Goal: Information Seeking & Learning: Learn about a topic

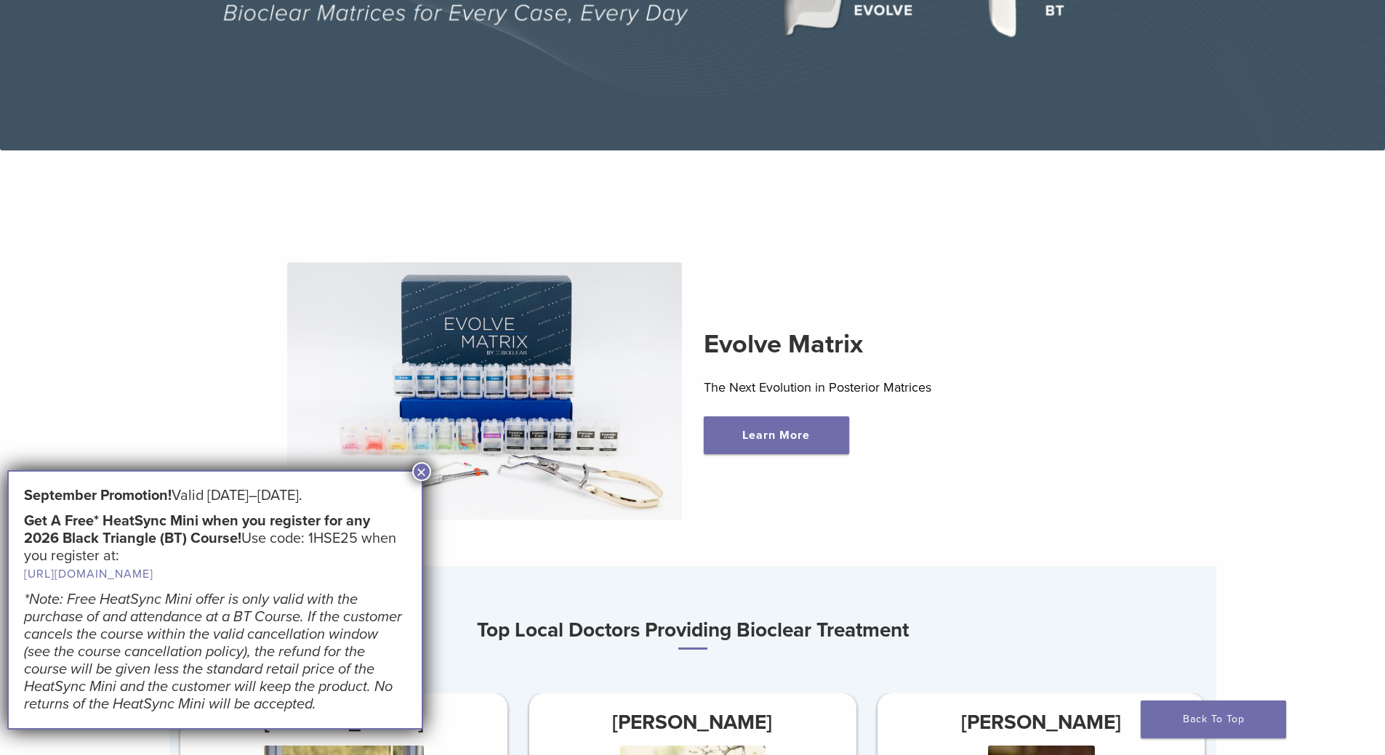
scroll to position [509, 0]
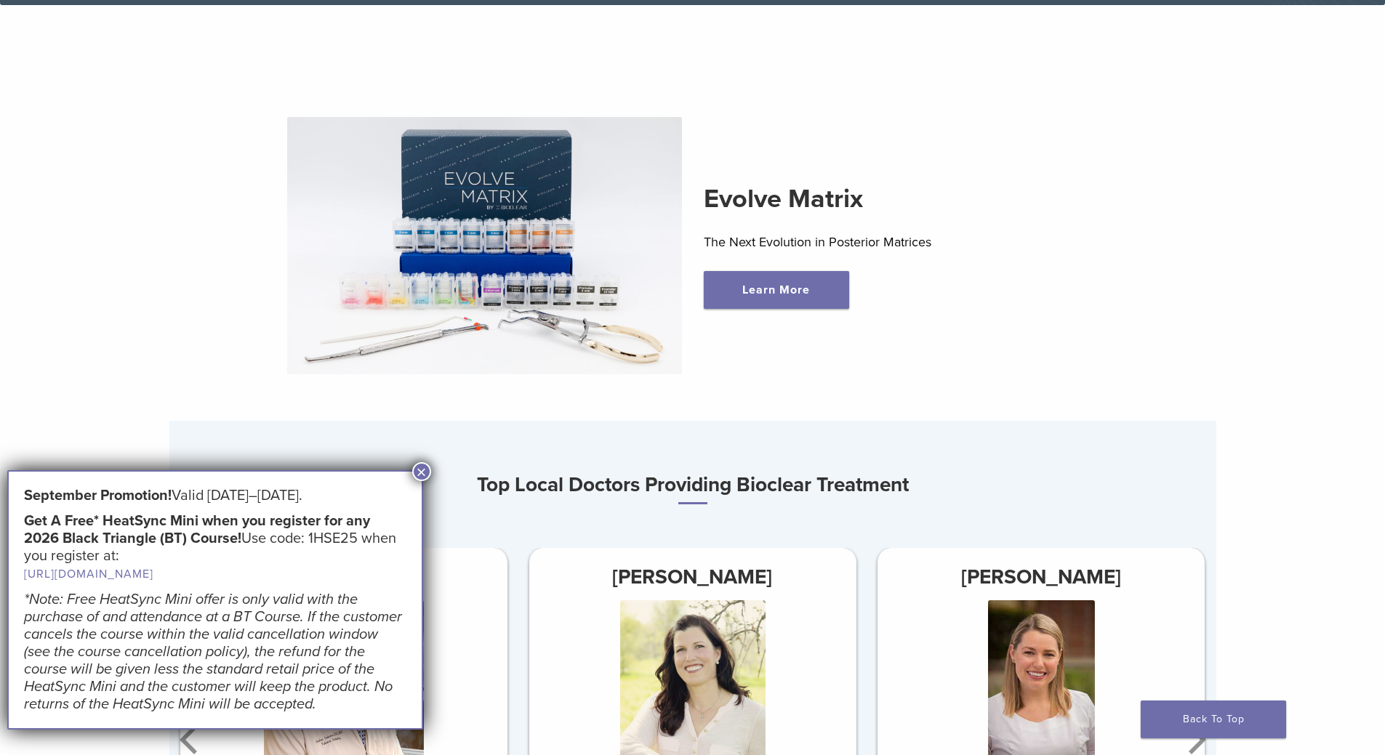
click at [423, 465] on button "×" at bounding box center [421, 471] width 19 height 19
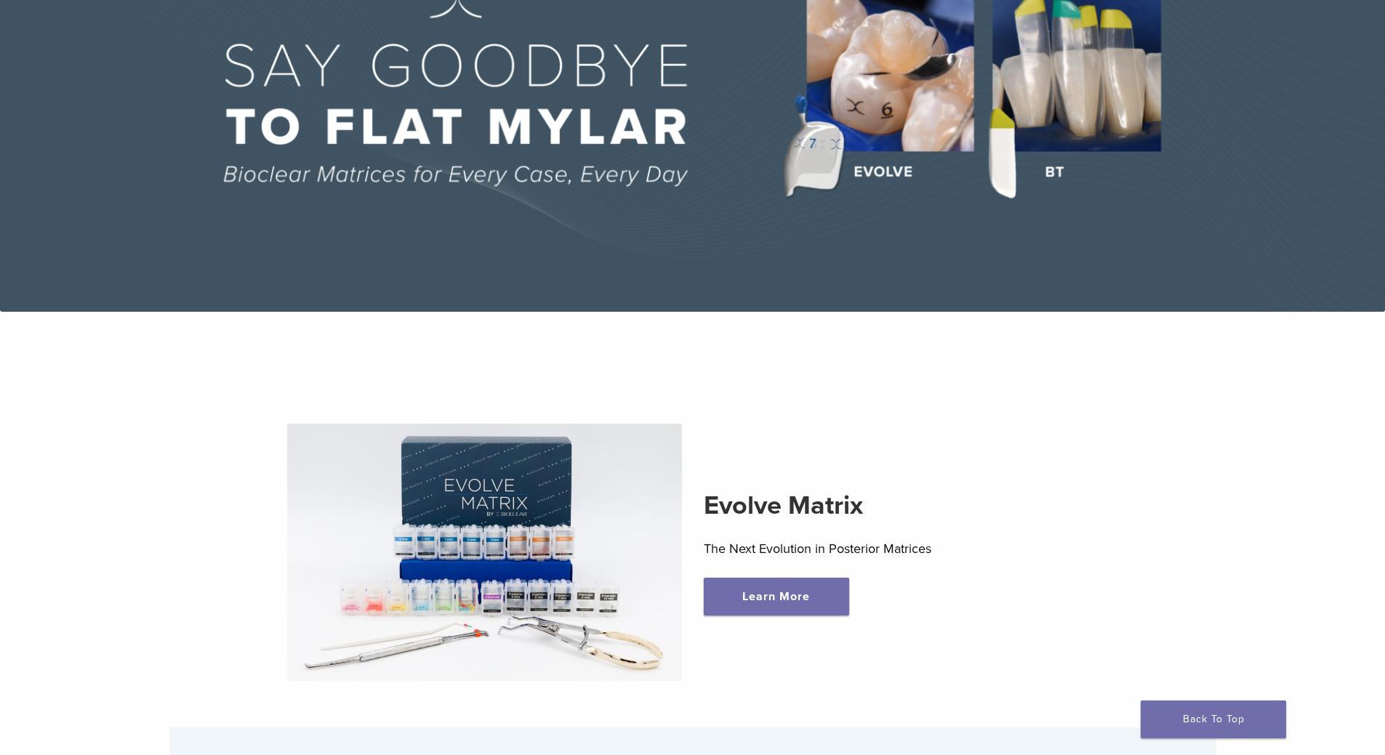
scroll to position [0, 0]
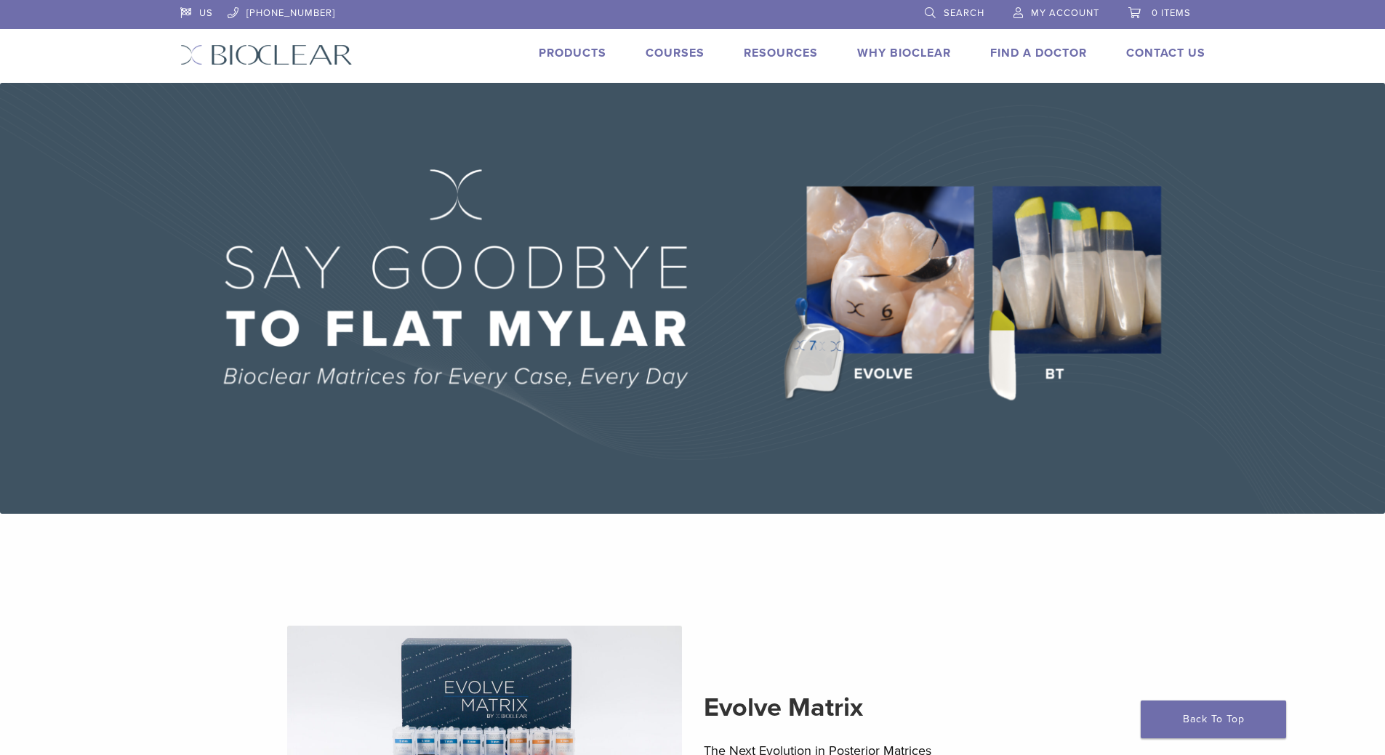
click at [577, 49] on link "Products" at bounding box center [573, 53] width 68 height 15
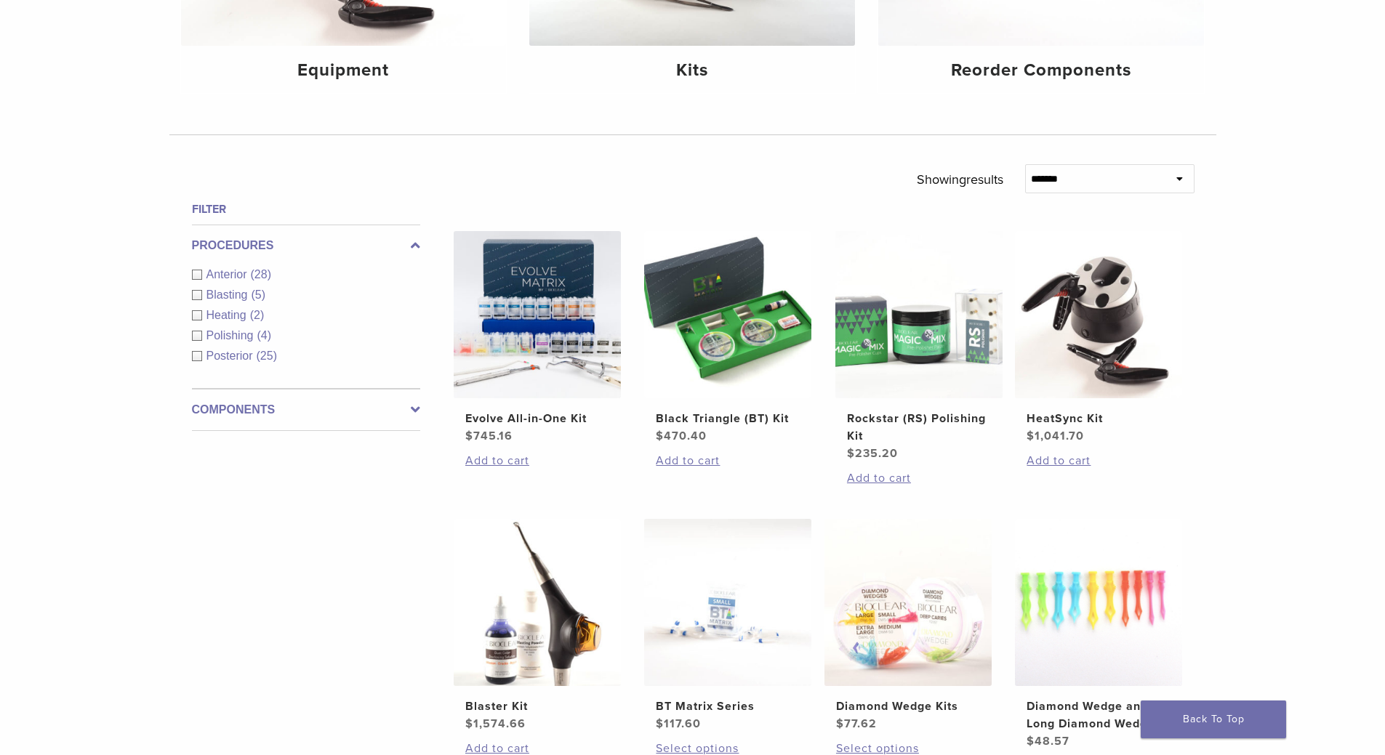
scroll to position [364, 0]
click at [747, 414] on h2 "Black Triangle (BT) Kit" at bounding box center [728, 417] width 144 height 17
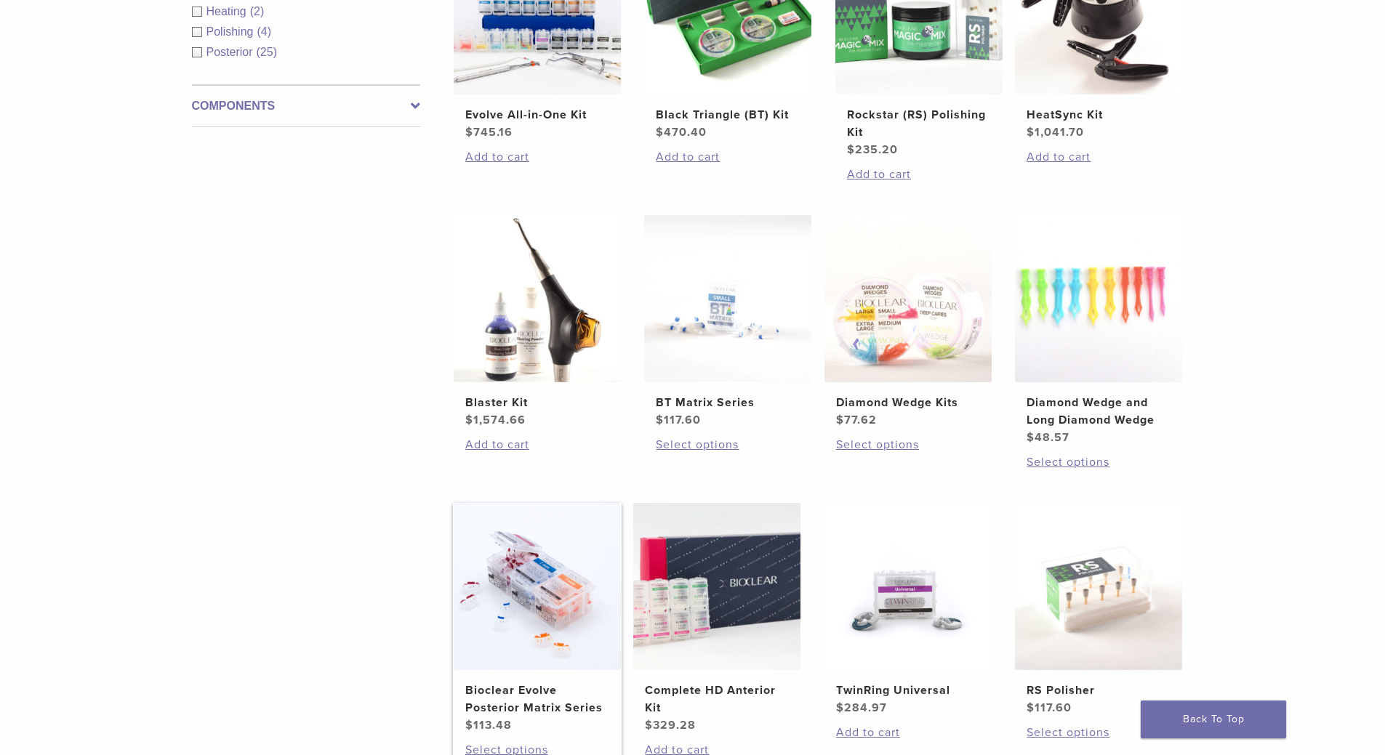
scroll to position [800, 0]
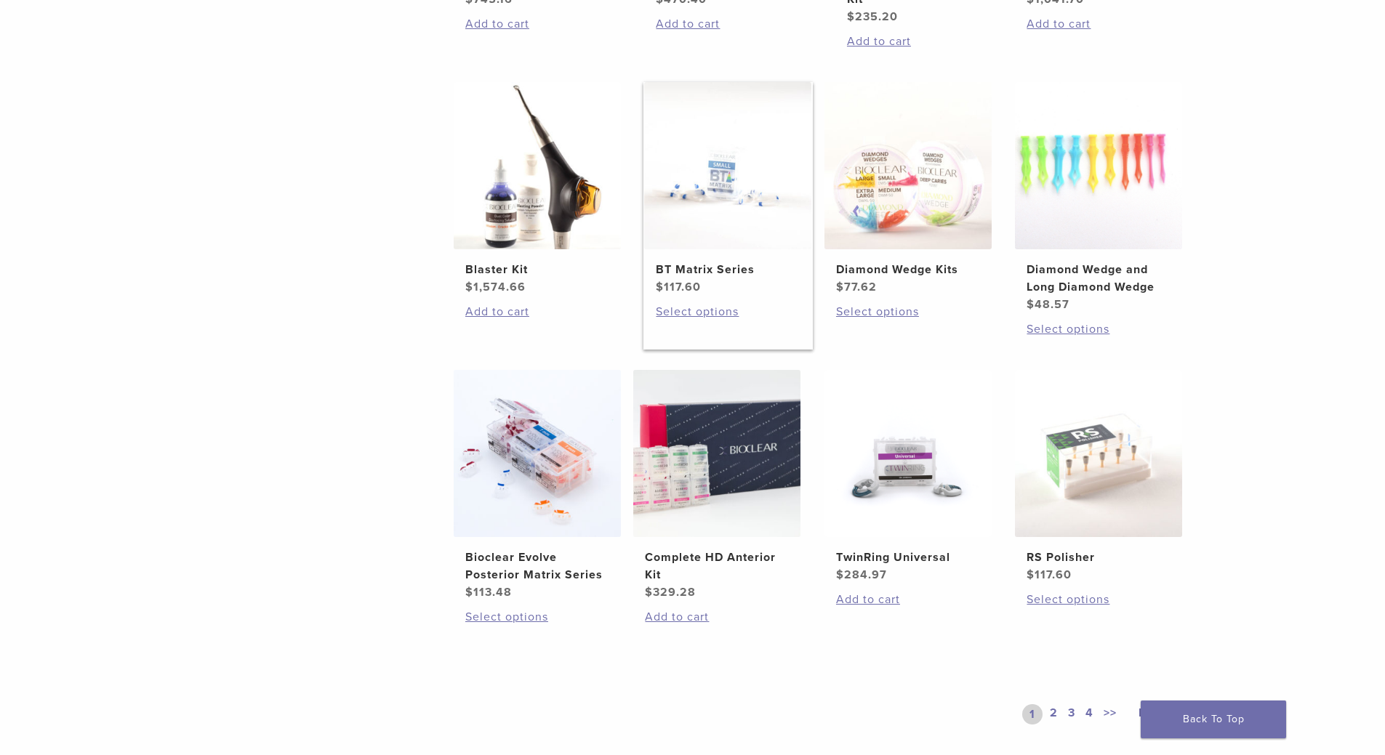
click at [736, 259] on link "BT Matrix Series $ 117.60" at bounding box center [727, 189] width 169 height 214
click at [682, 311] on link "Select options" at bounding box center [728, 311] width 144 height 17
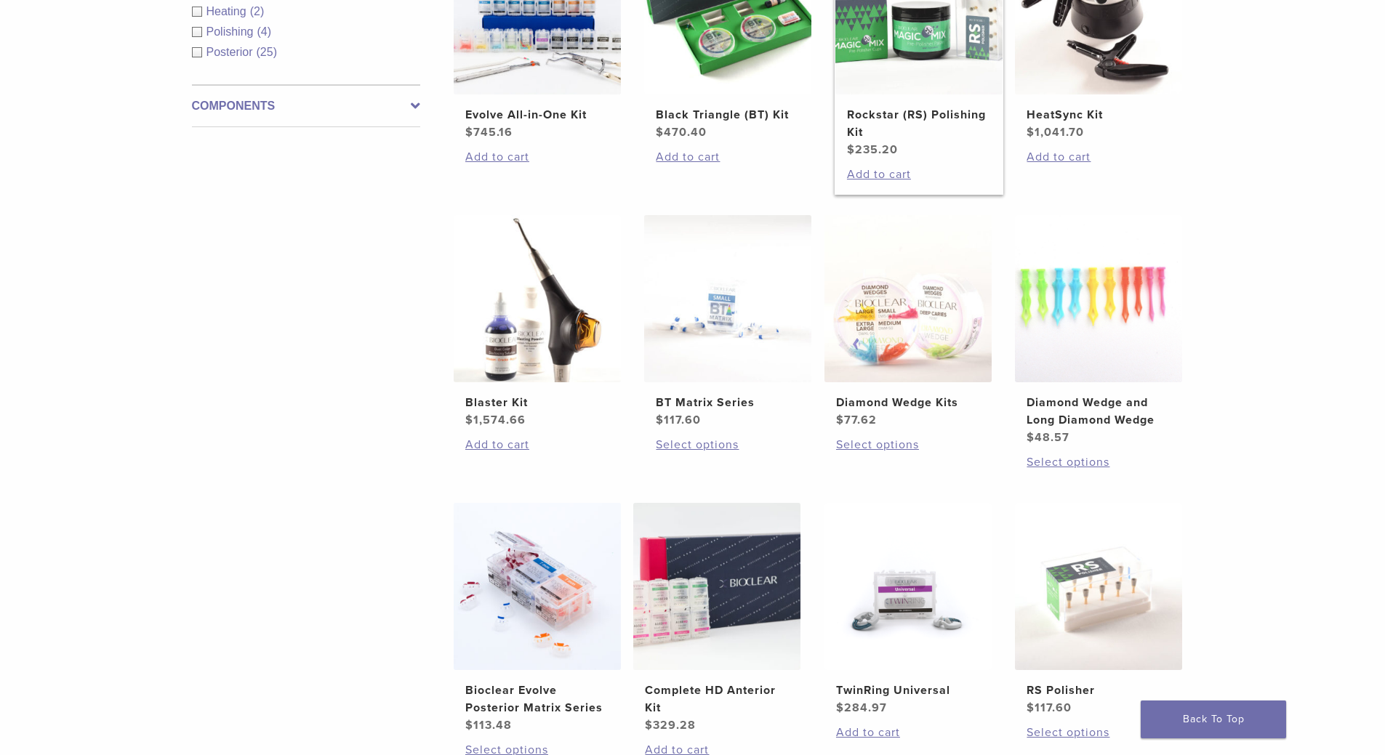
scroll to position [436, 0]
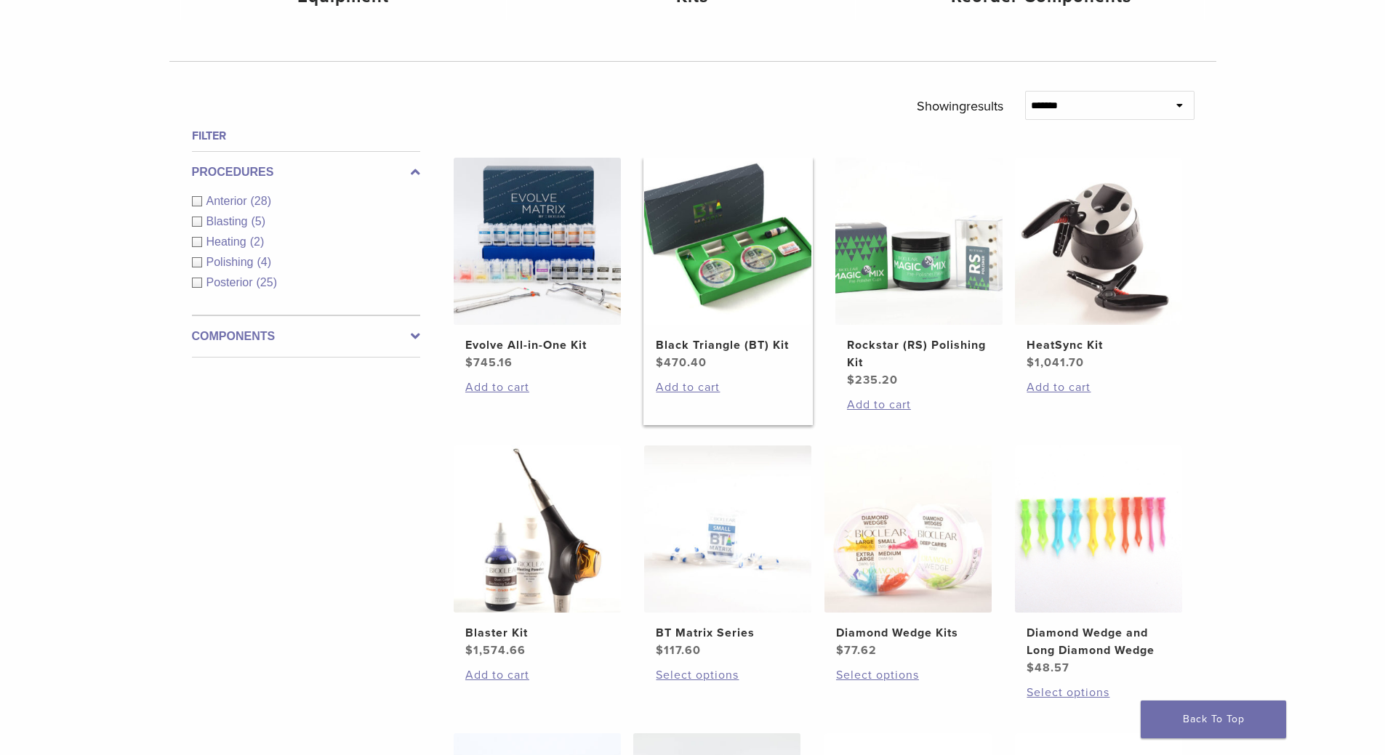
click at [732, 341] on h2 "Black Triangle (BT) Kit" at bounding box center [728, 345] width 144 height 17
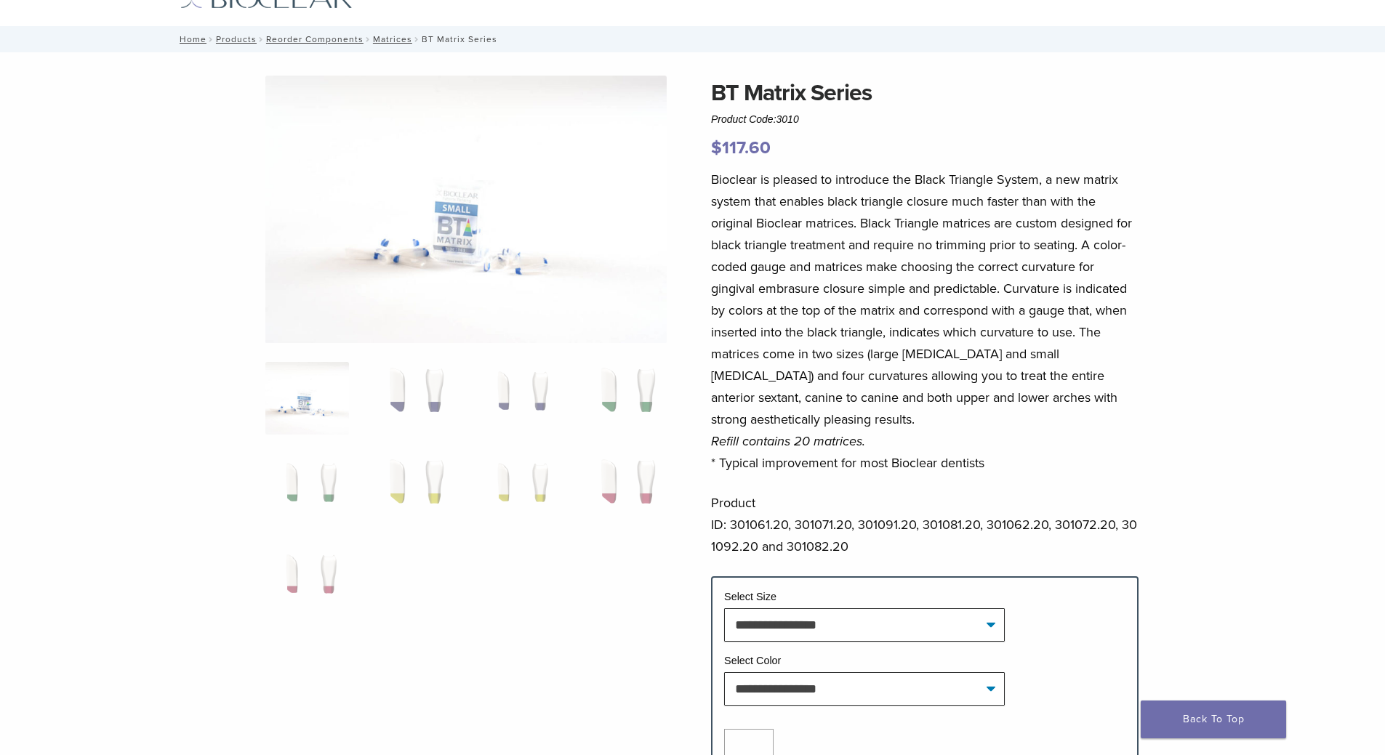
scroll to position [145, 0]
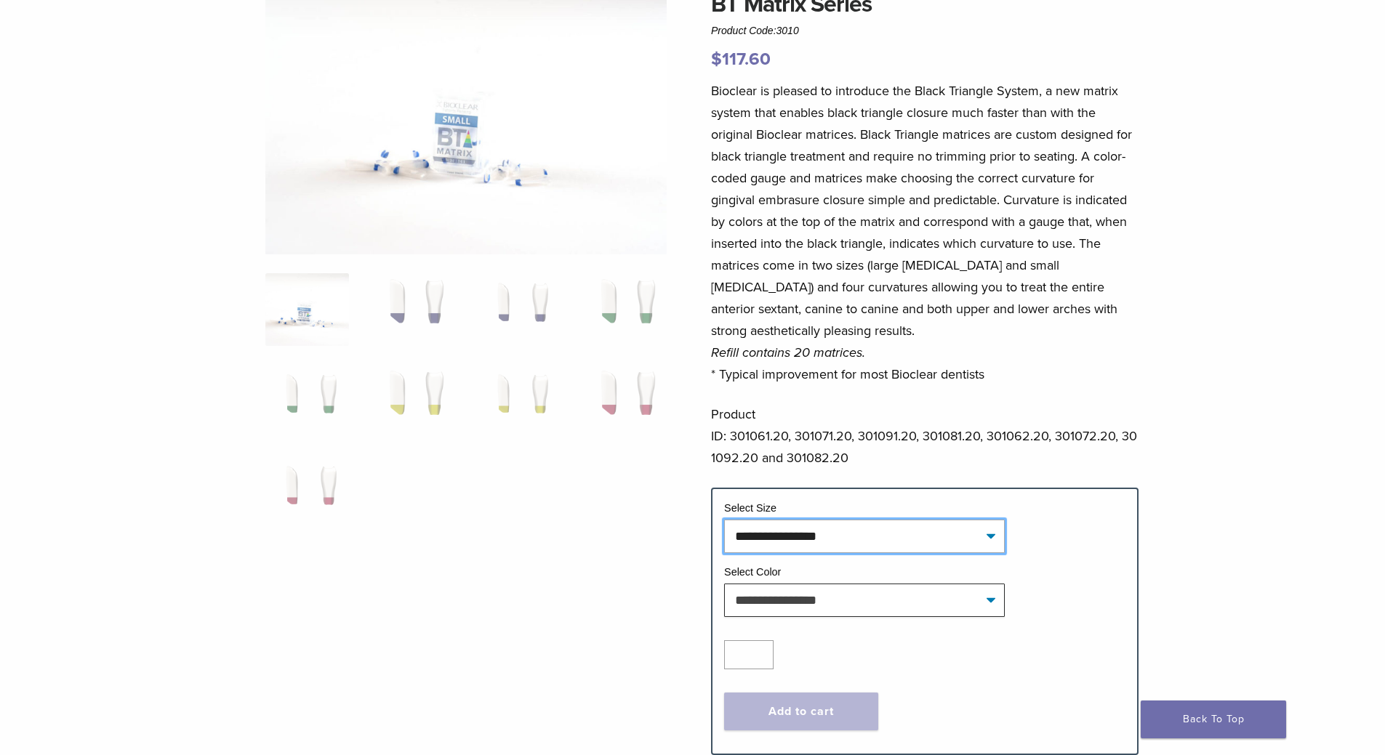
click at [864, 542] on select "**********" at bounding box center [864, 536] width 281 height 33
drag, startPoint x: 1035, startPoint y: 393, endPoint x: 1029, endPoint y: 387, distance: 8.2
click at [1035, 393] on div "Bioclear is pleased to introduce the Black Triangle System, a new matrix system…" at bounding box center [924, 284] width 427 height 408
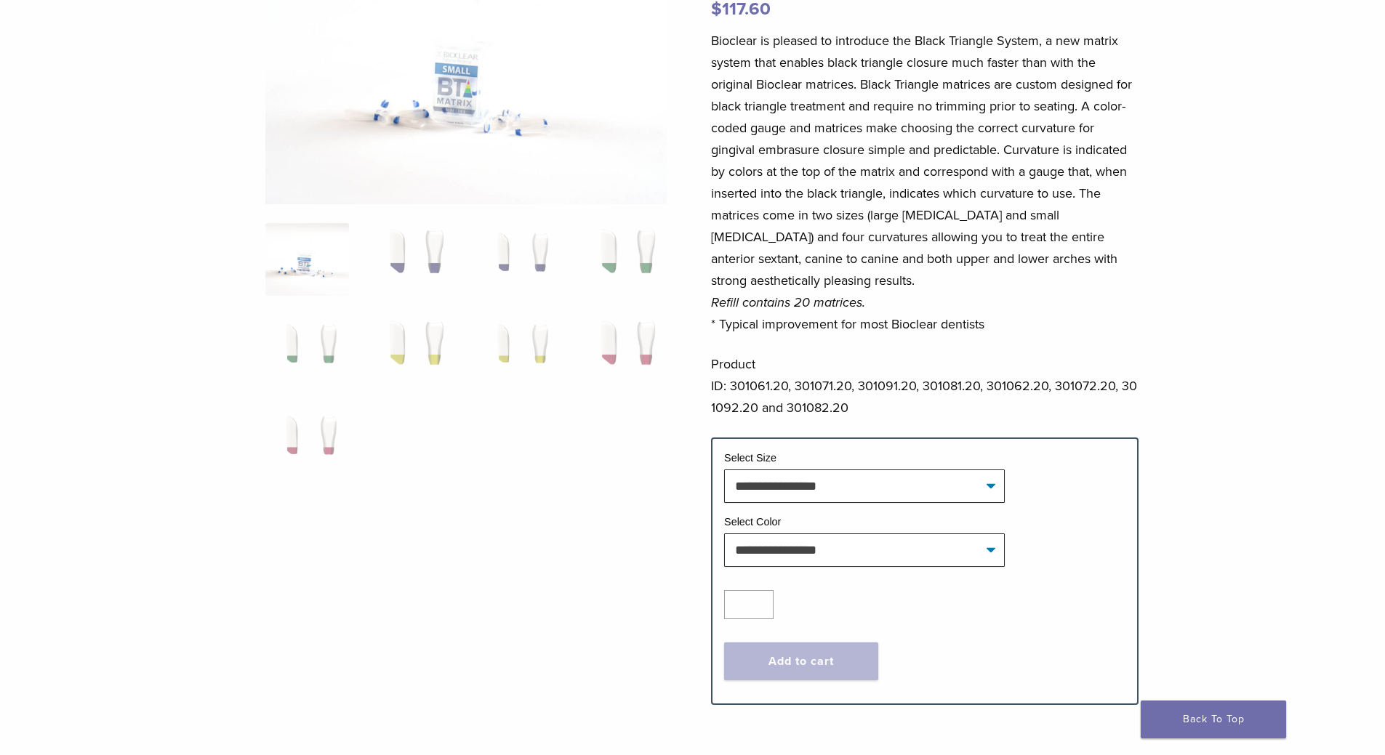
scroll to position [218, 0]
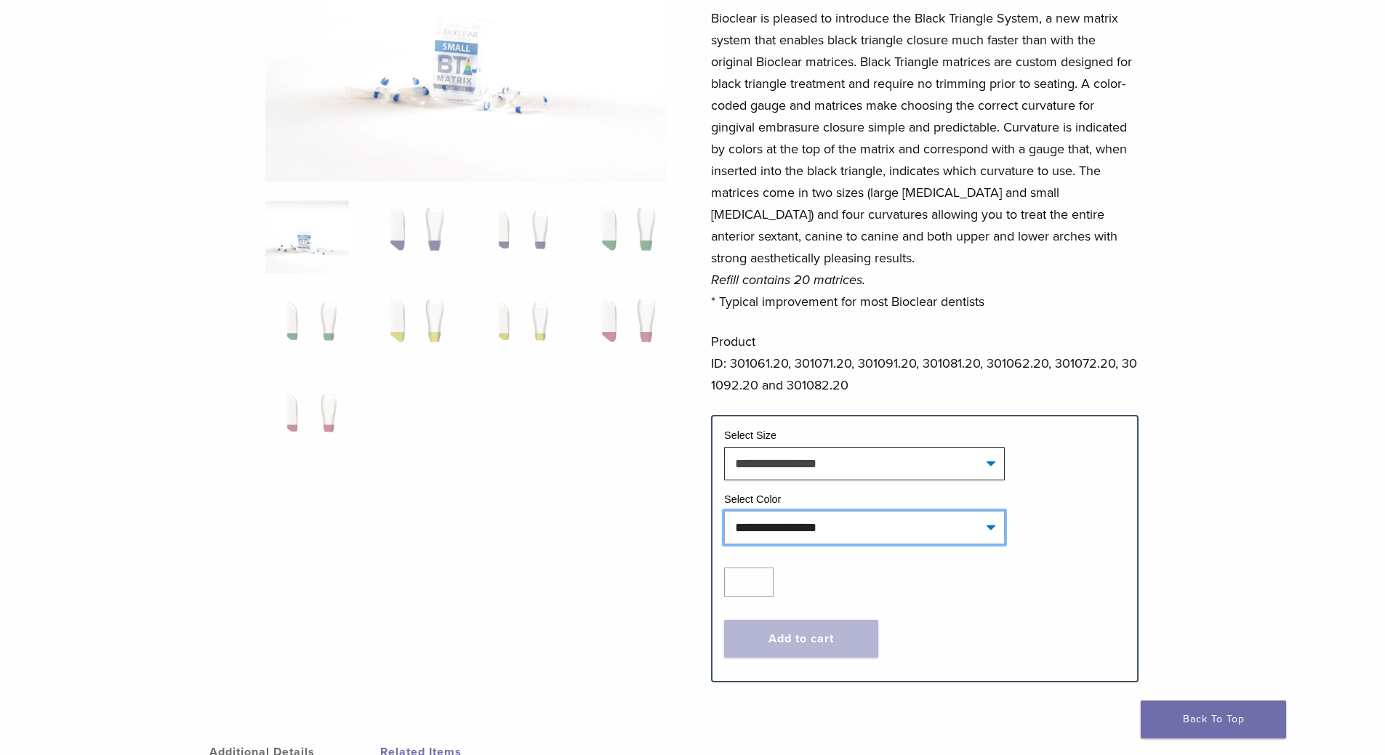
click at [858, 537] on select "**********" at bounding box center [864, 527] width 281 height 33
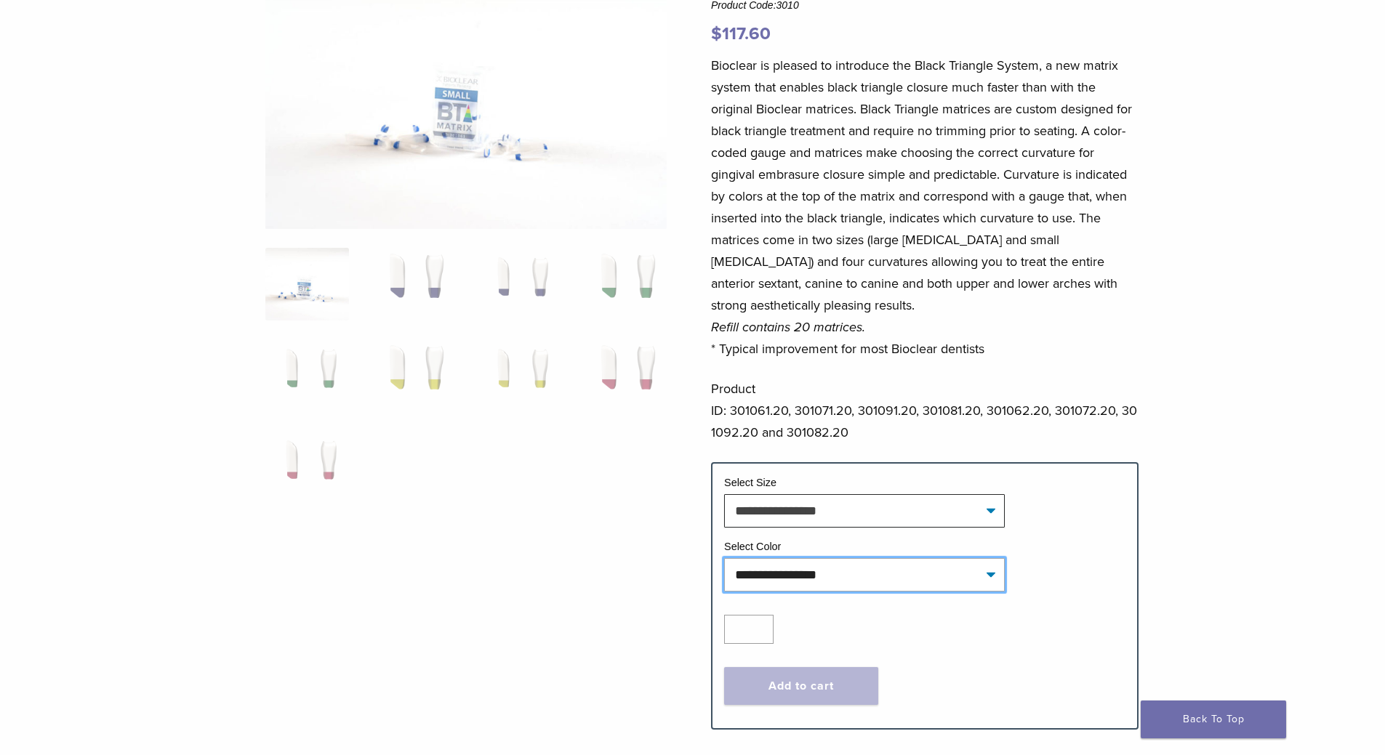
scroll to position [145, 0]
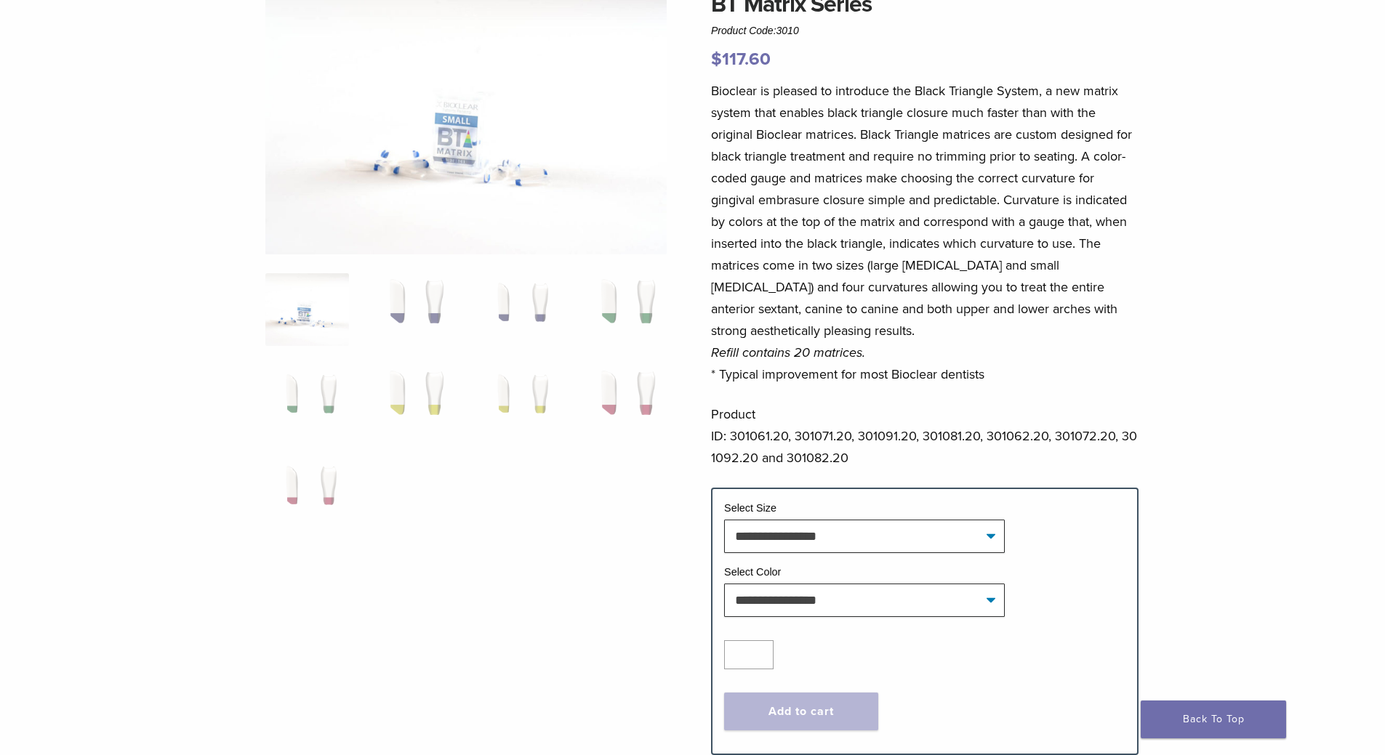
click at [1175, 382] on div "**********" at bounding box center [692, 380] width 1047 height 787
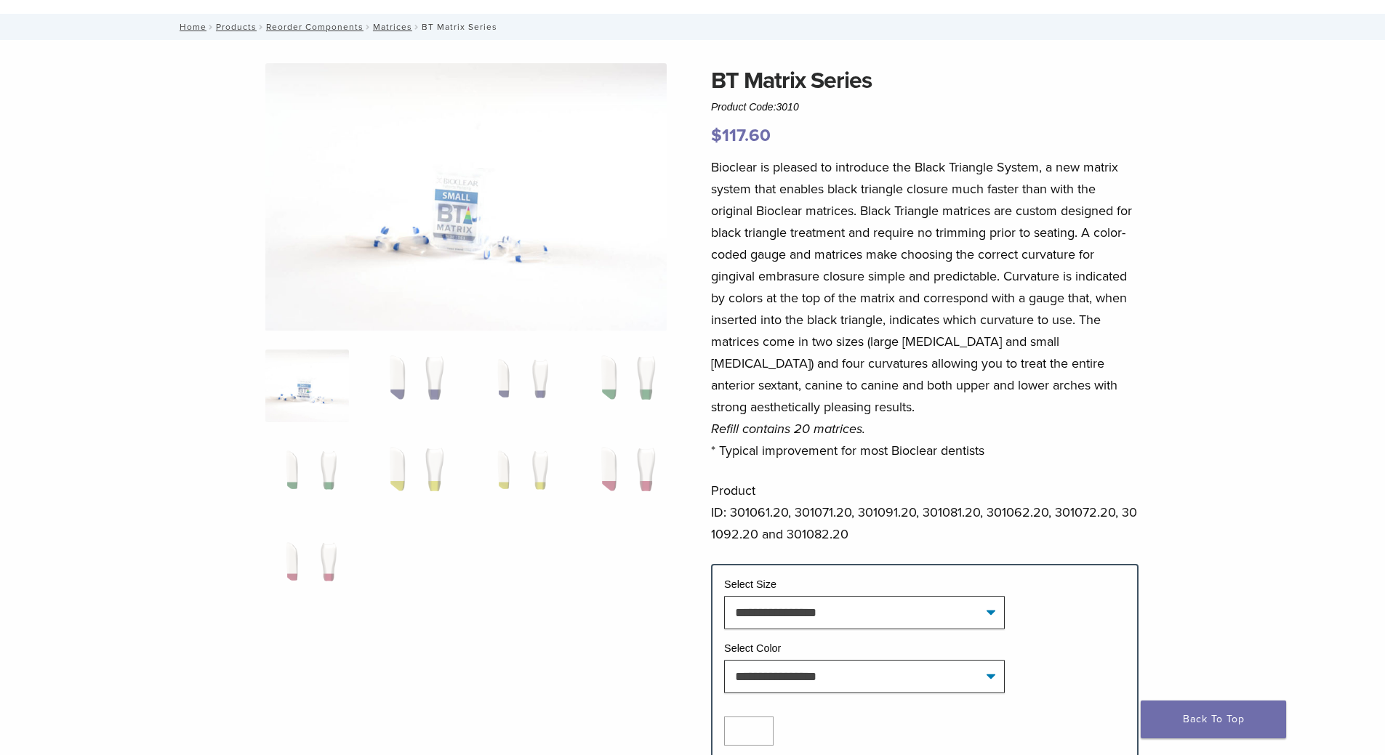
scroll to position [0, 0]
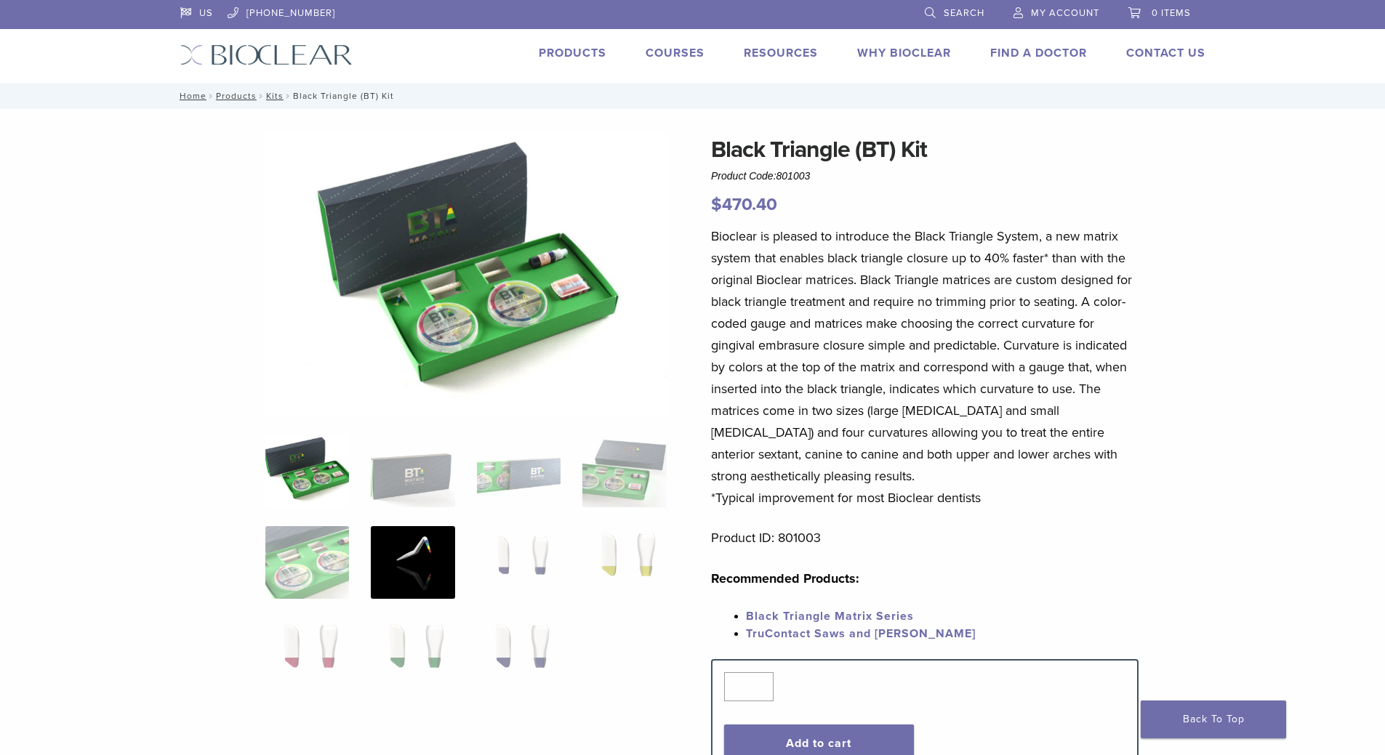
click at [413, 553] on img at bounding box center [413, 562] width 84 height 73
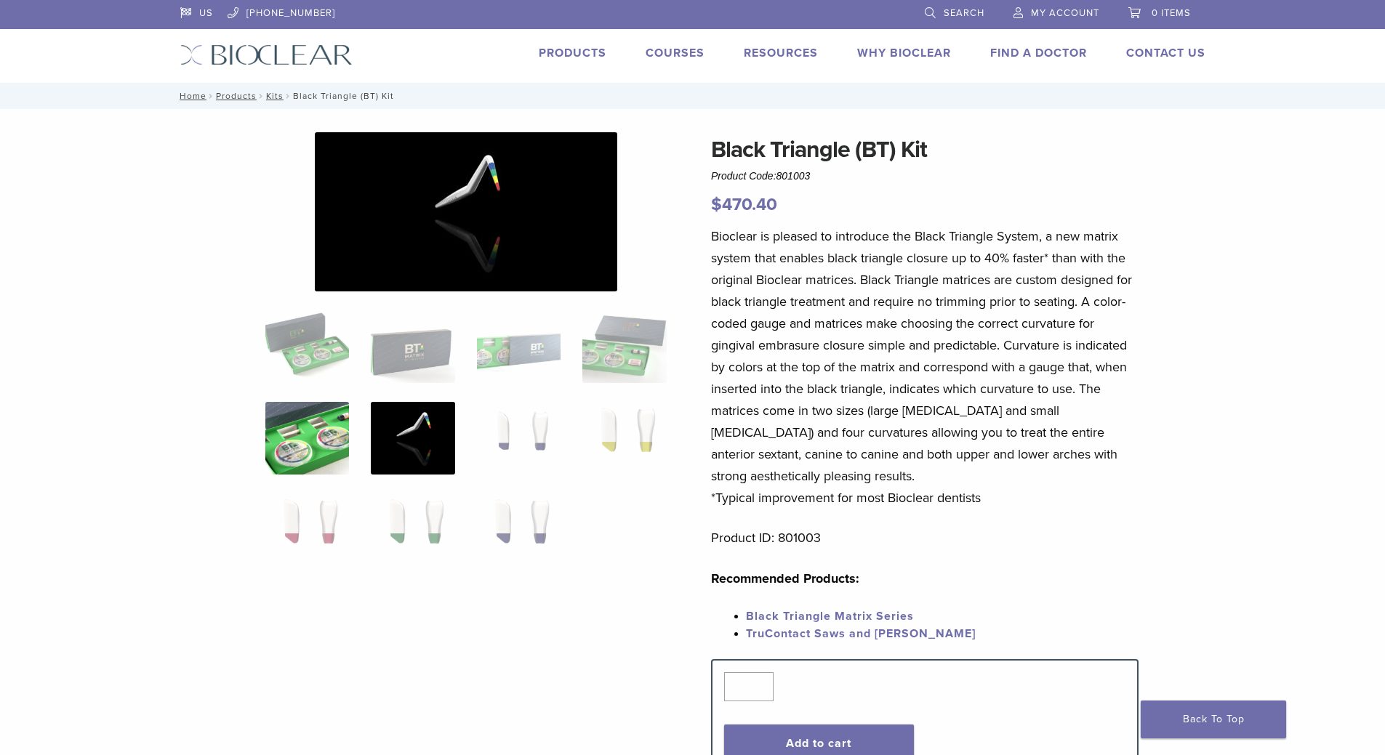
click at [305, 433] on img at bounding box center [307, 438] width 84 height 73
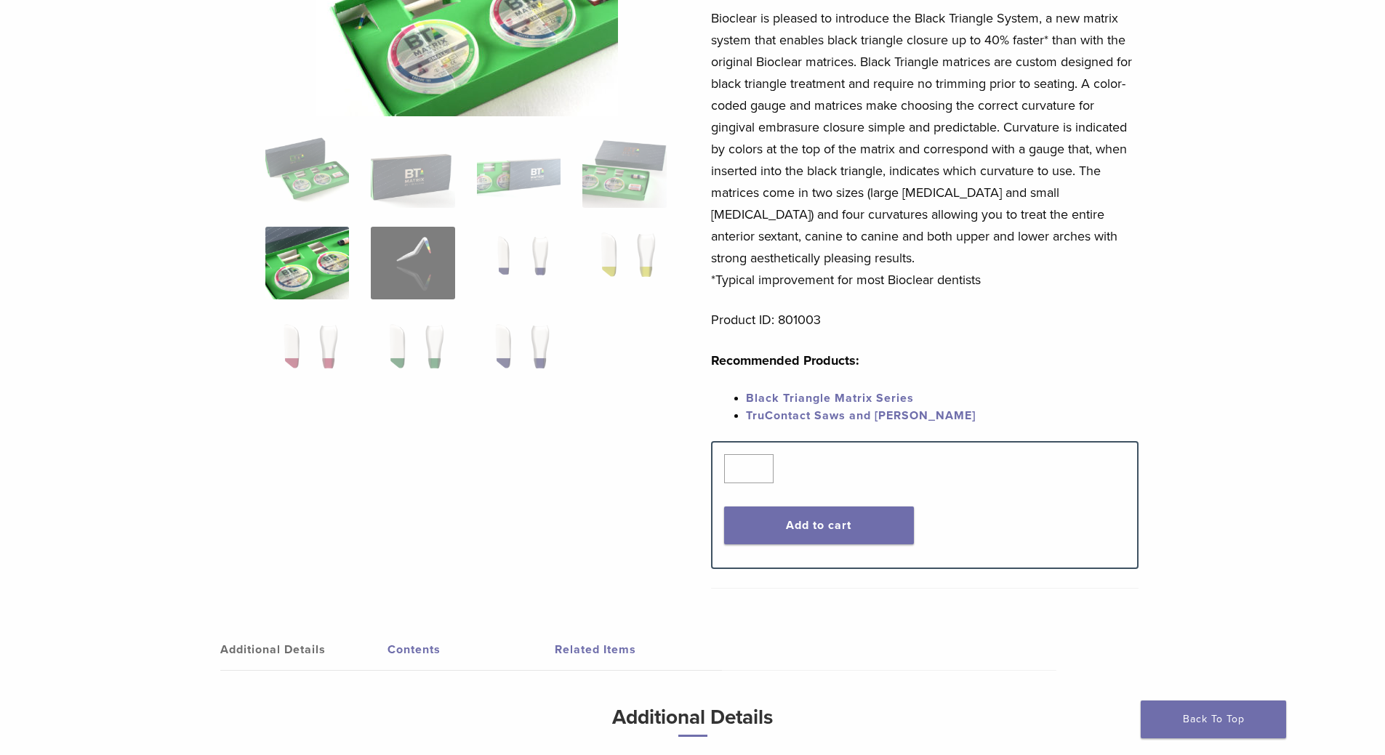
scroll to position [509, 0]
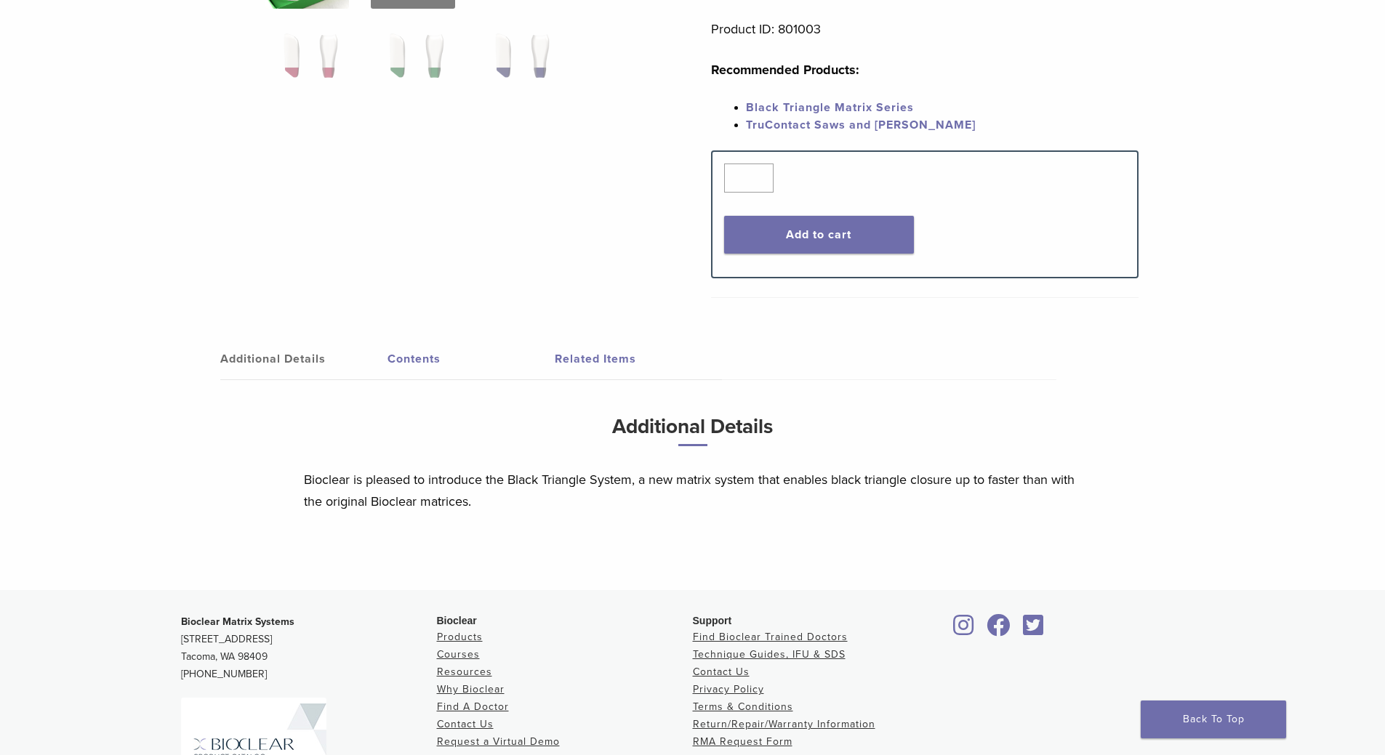
click at [423, 357] on link "Contents" at bounding box center [470, 359] width 167 height 41
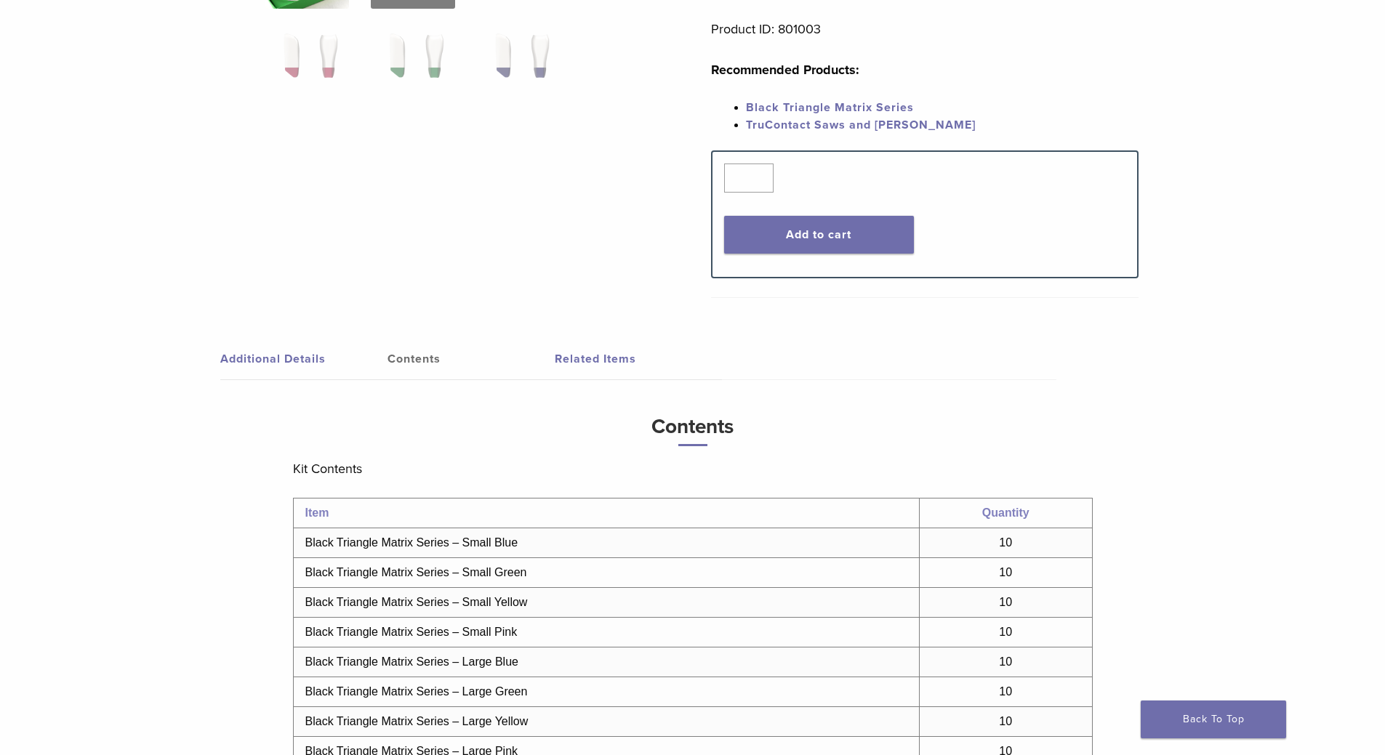
click at [622, 358] on link "Related Items" at bounding box center [638, 359] width 167 height 41
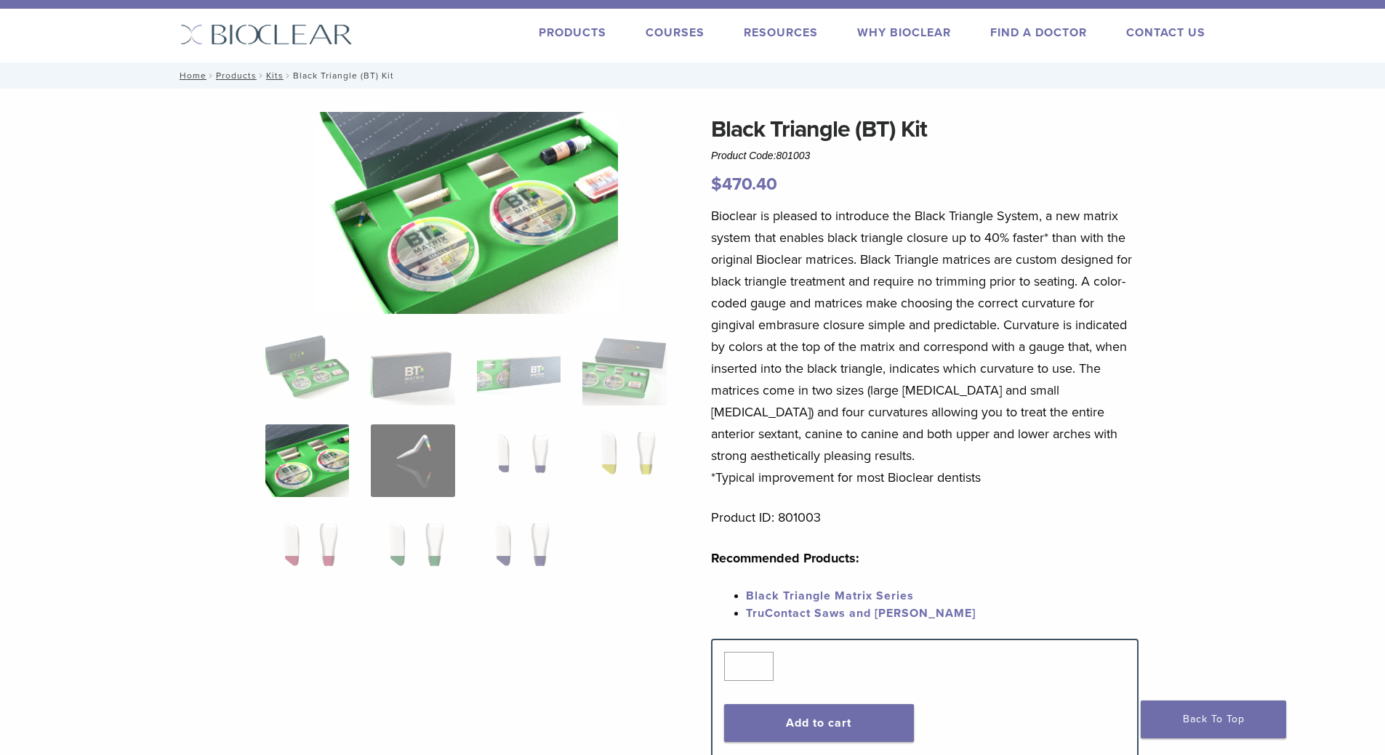
scroll to position [0, 0]
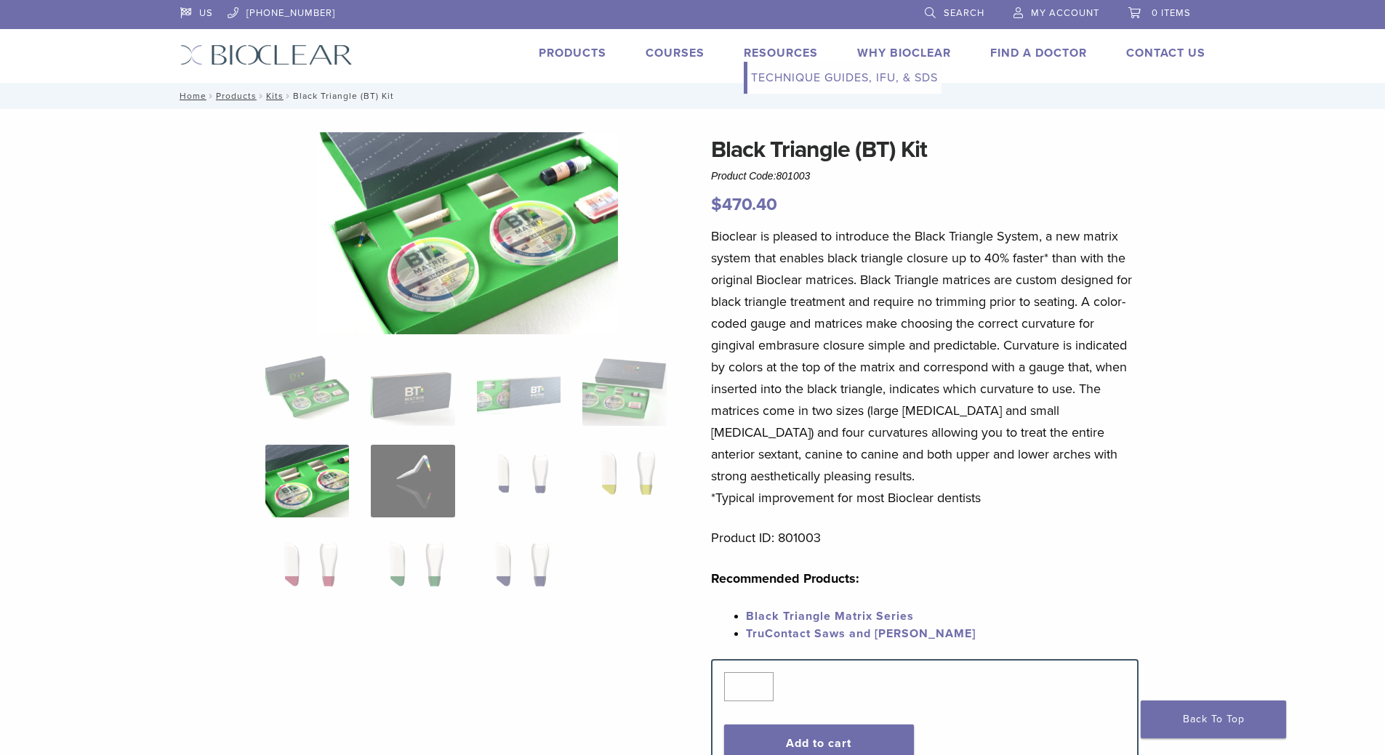
click at [792, 75] on link "Technique Guides, IFU, & SDS" at bounding box center [844, 78] width 194 height 32
